Goal: Information Seeking & Learning: Learn about a topic

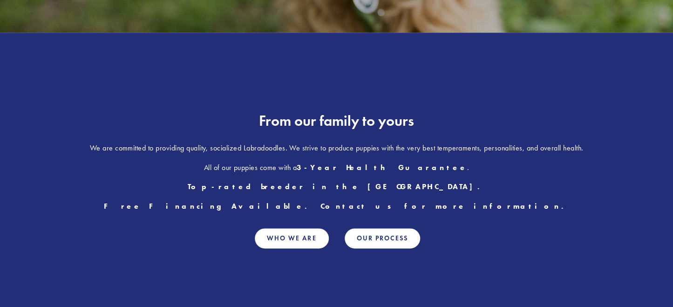
scroll to position [279, 0]
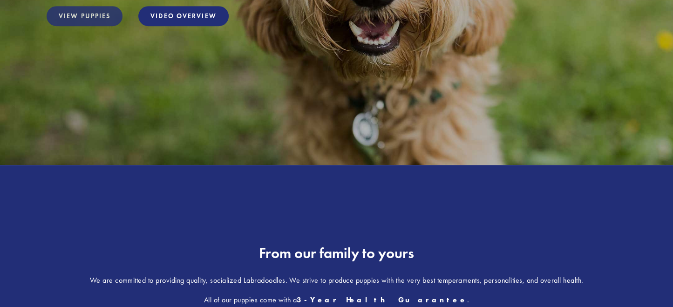
click at [97, 13] on link "View Puppies" at bounding box center [85, 16] width 76 height 20
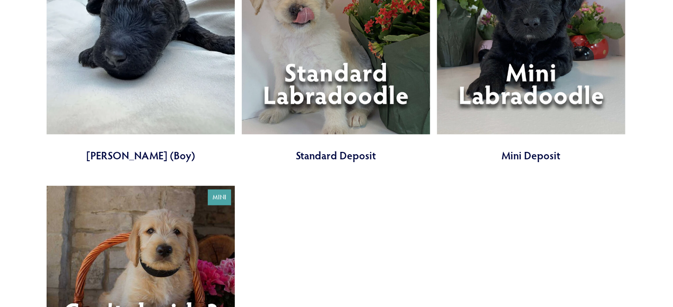
scroll to position [2560, 0]
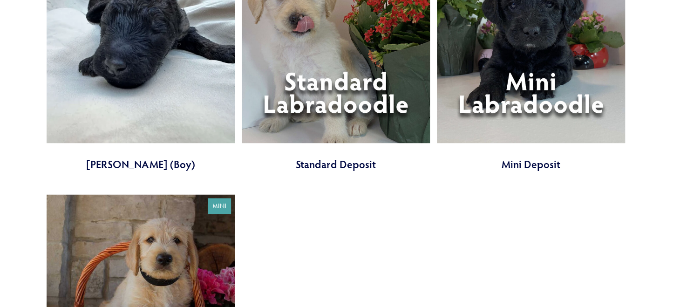
click at [340, 81] on link at bounding box center [336, 63] width 188 height 216
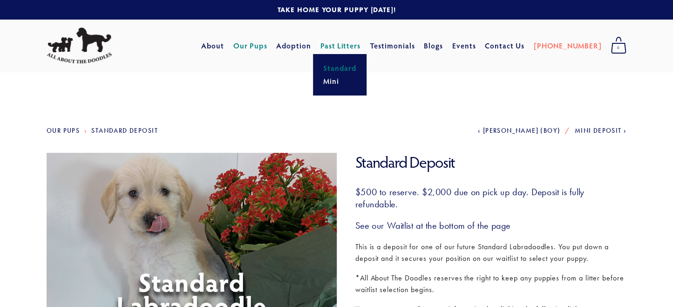
click at [359, 67] on link "Standard" at bounding box center [339, 67] width 39 height 13
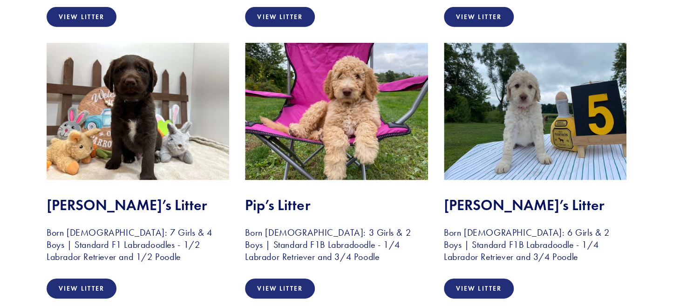
scroll to position [1303, 0]
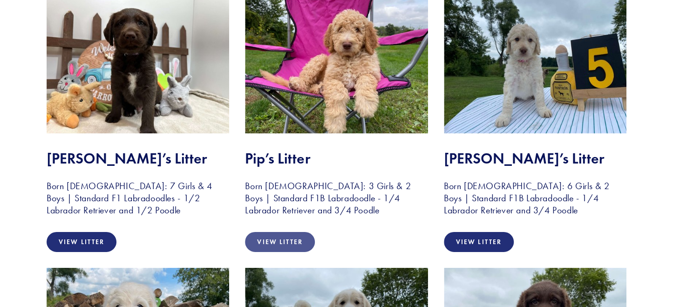
click at [292, 238] on link "View Litter" at bounding box center [280, 242] width 70 height 20
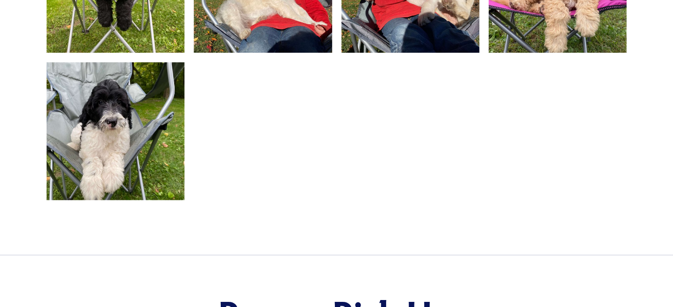
scroll to position [744, 0]
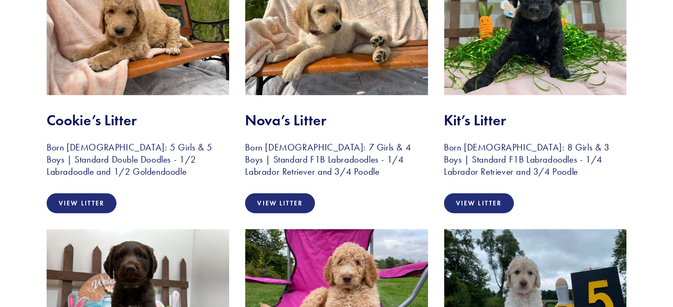
scroll to position [1024, 0]
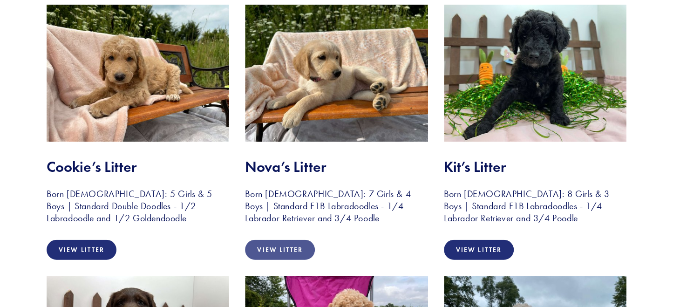
click at [293, 249] on link "View Litter" at bounding box center [280, 250] width 70 height 20
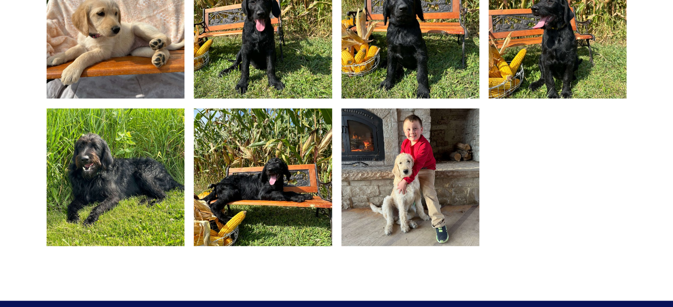
scroll to position [868, 0]
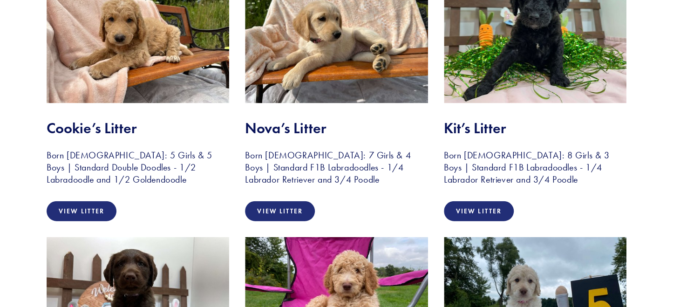
scroll to position [1024, 0]
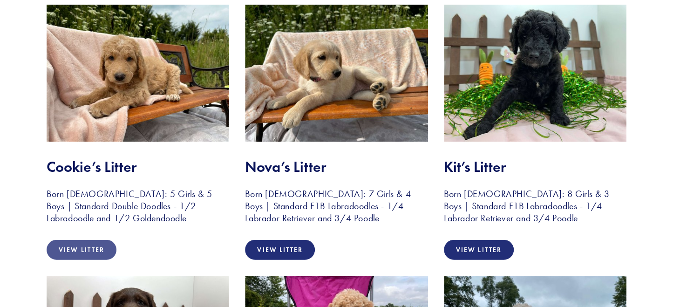
click at [82, 244] on link "View Litter" at bounding box center [82, 250] width 70 height 20
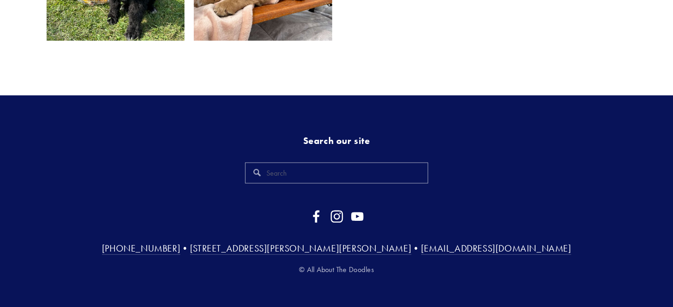
scroll to position [1054, 0]
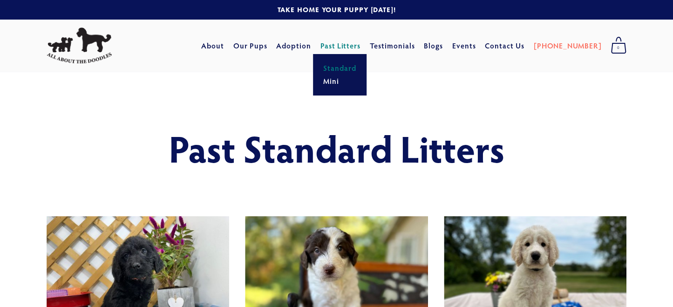
click at [359, 66] on link "Standard" at bounding box center [339, 67] width 39 height 13
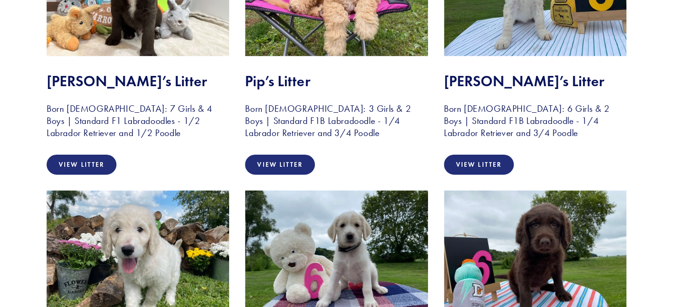
scroll to position [1303, 0]
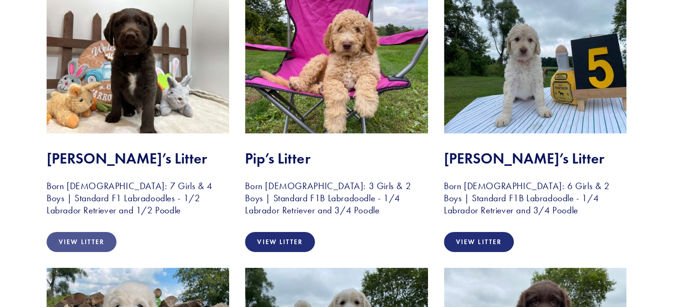
click at [81, 240] on link "View Litter" at bounding box center [82, 242] width 70 height 20
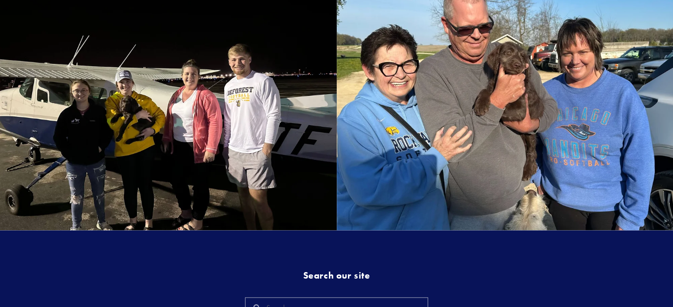
scroll to position [2132, 0]
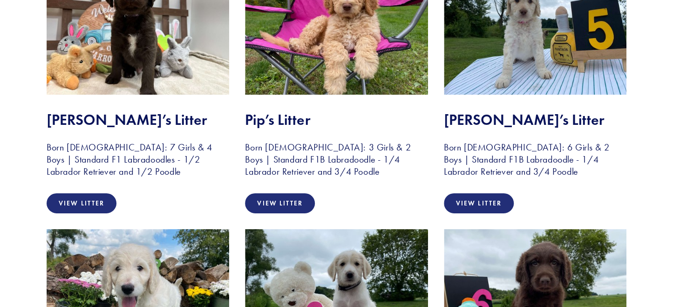
scroll to position [1303, 0]
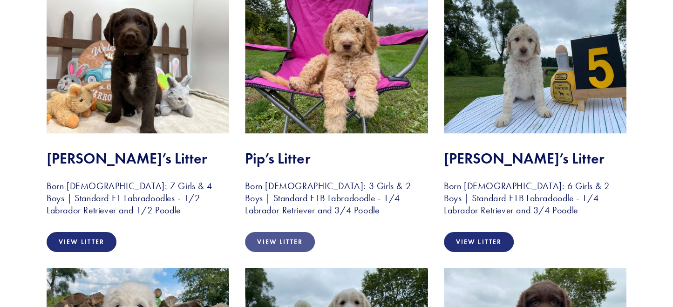
click at [275, 236] on link "View Litter" at bounding box center [280, 242] width 70 height 20
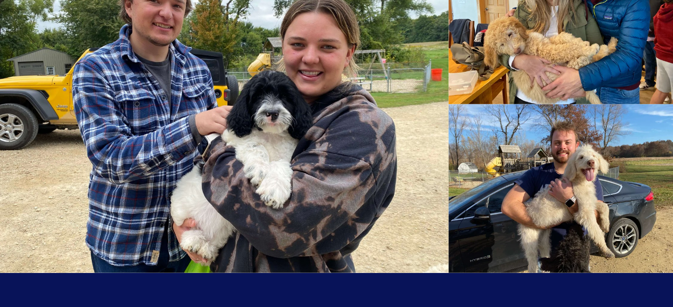
scroll to position [1257, 0]
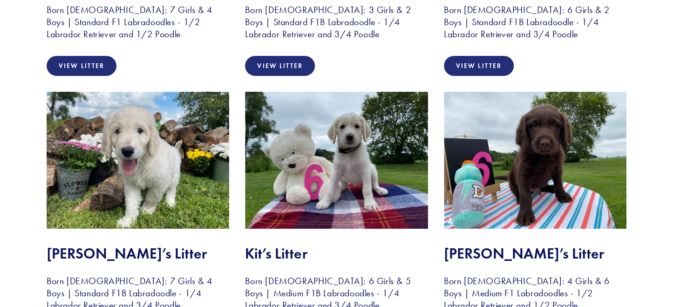
scroll to position [1629, 0]
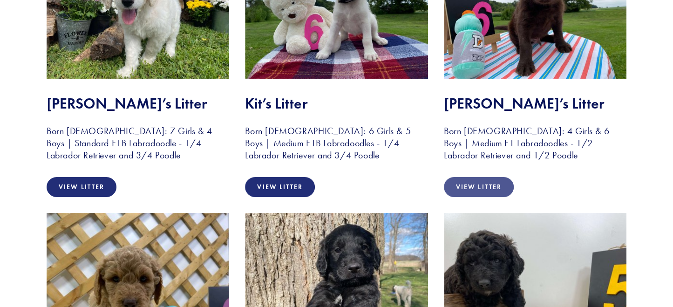
click at [505, 188] on link "View Litter" at bounding box center [479, 187] width 70 height 20
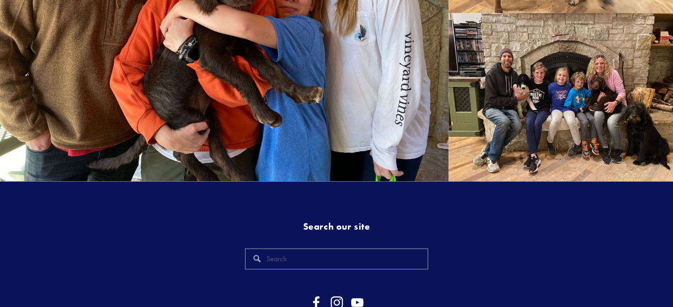
scroll to position [2216, 0]
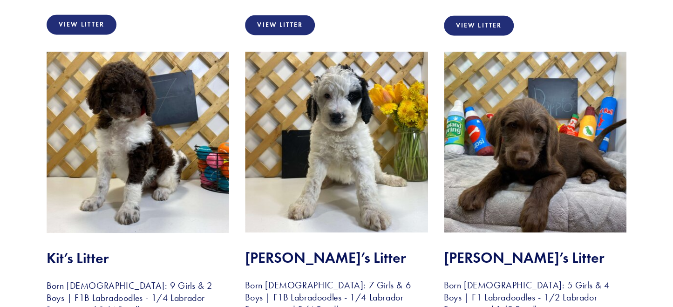
scroll to position [2320, 0]
